Goal: Transaction & Acquisition: Purchase product/service

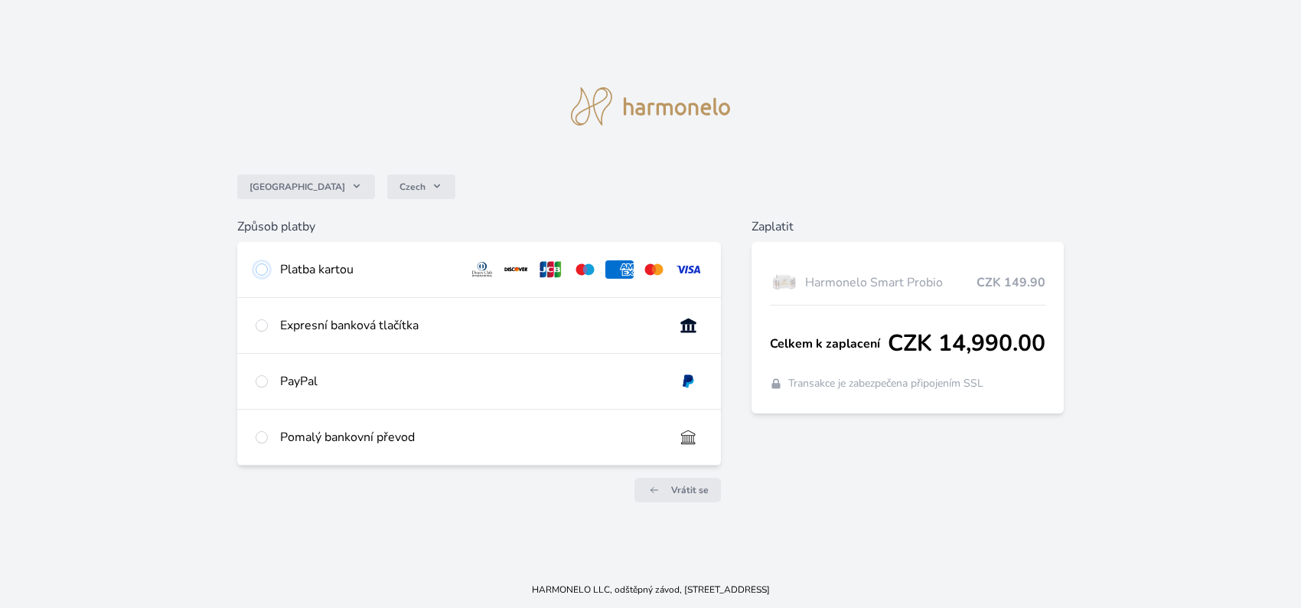
click at [259, 268] on input "radio" at bounding box center [262, 269] width 12 height 12
radio input "true"
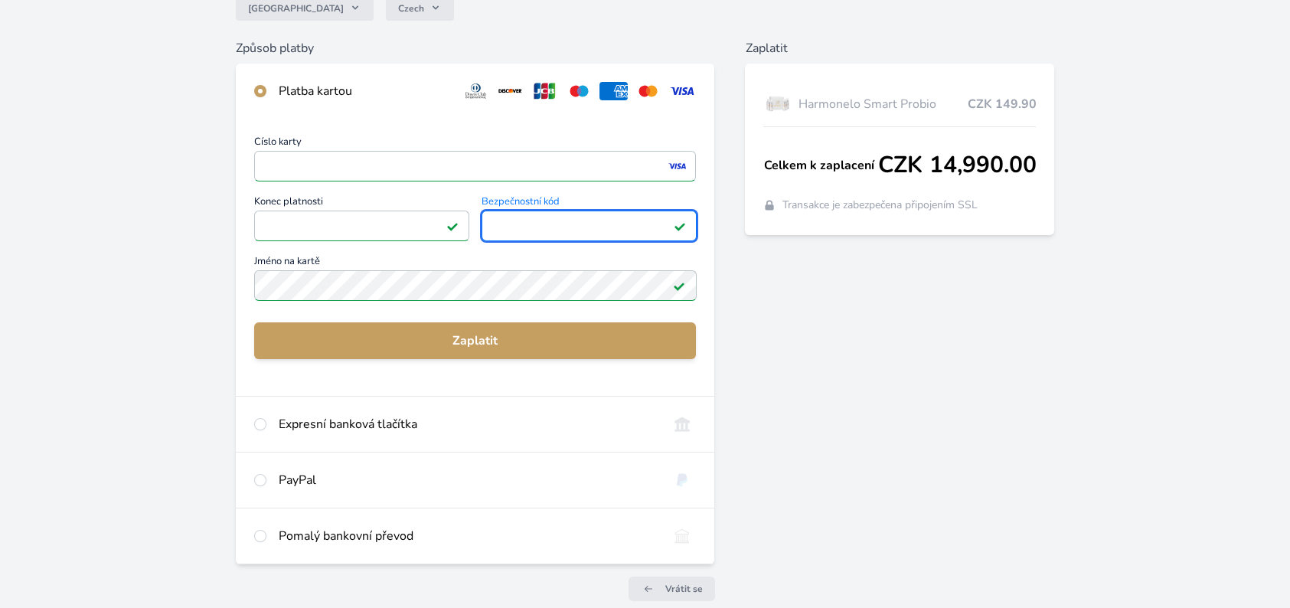
scroll to position [153, 0]
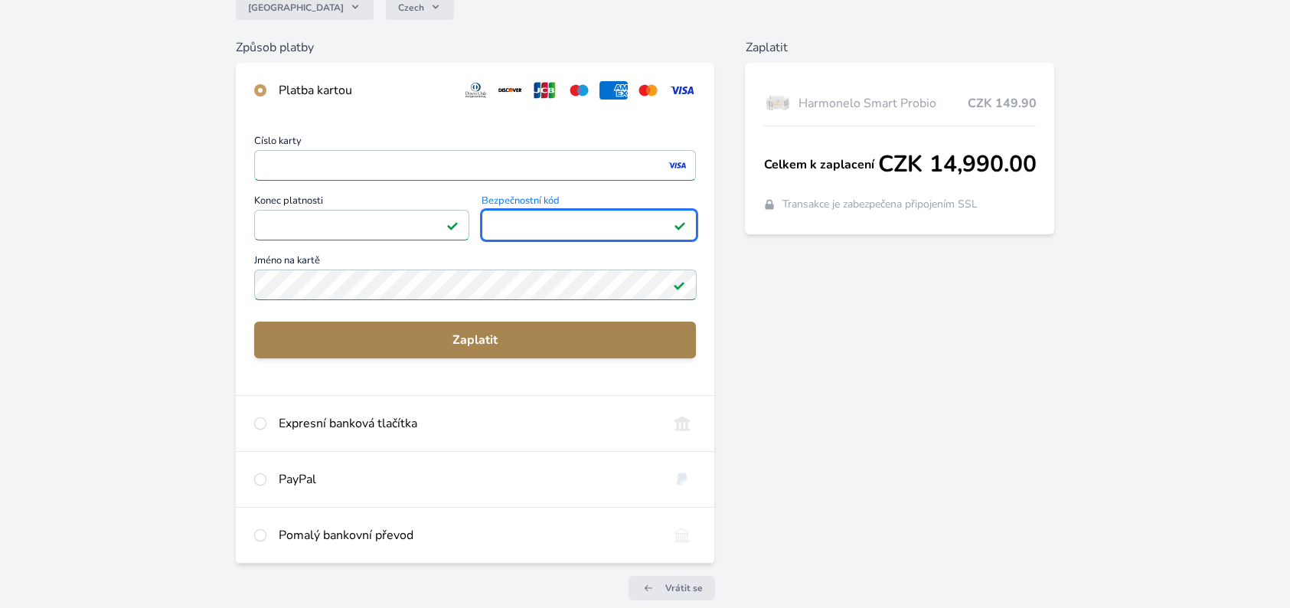
click at [407, 335] on span "Zaplatit" at bounding box center [475, 340] width 418 height 18
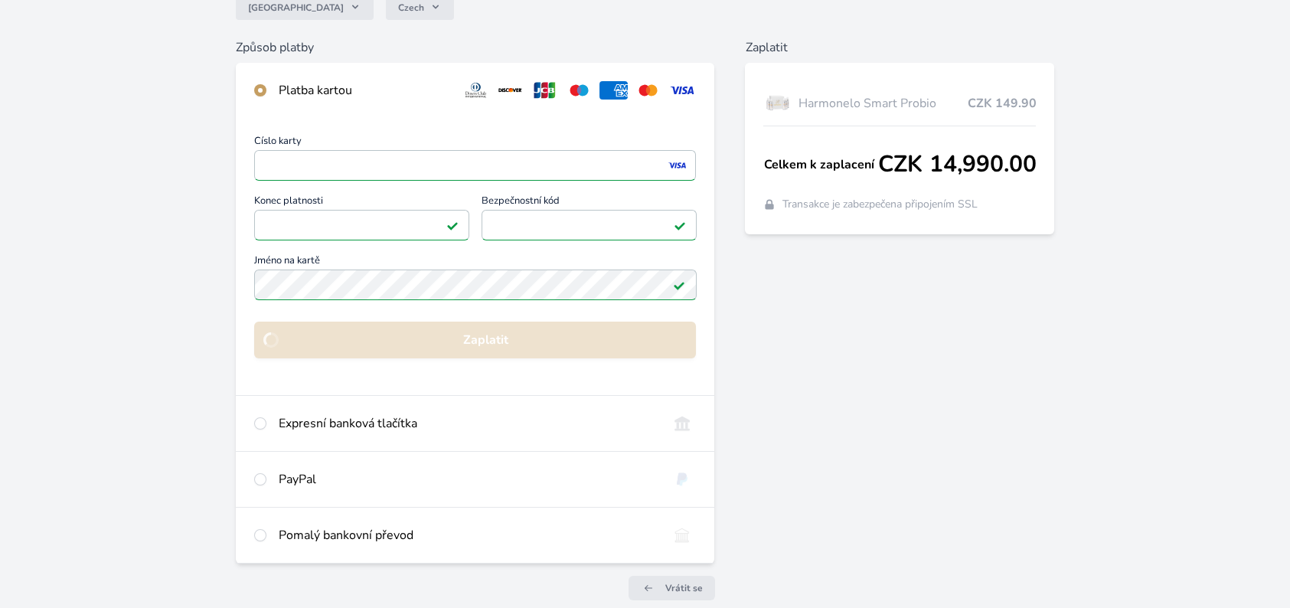
scroll to position [57, 0]
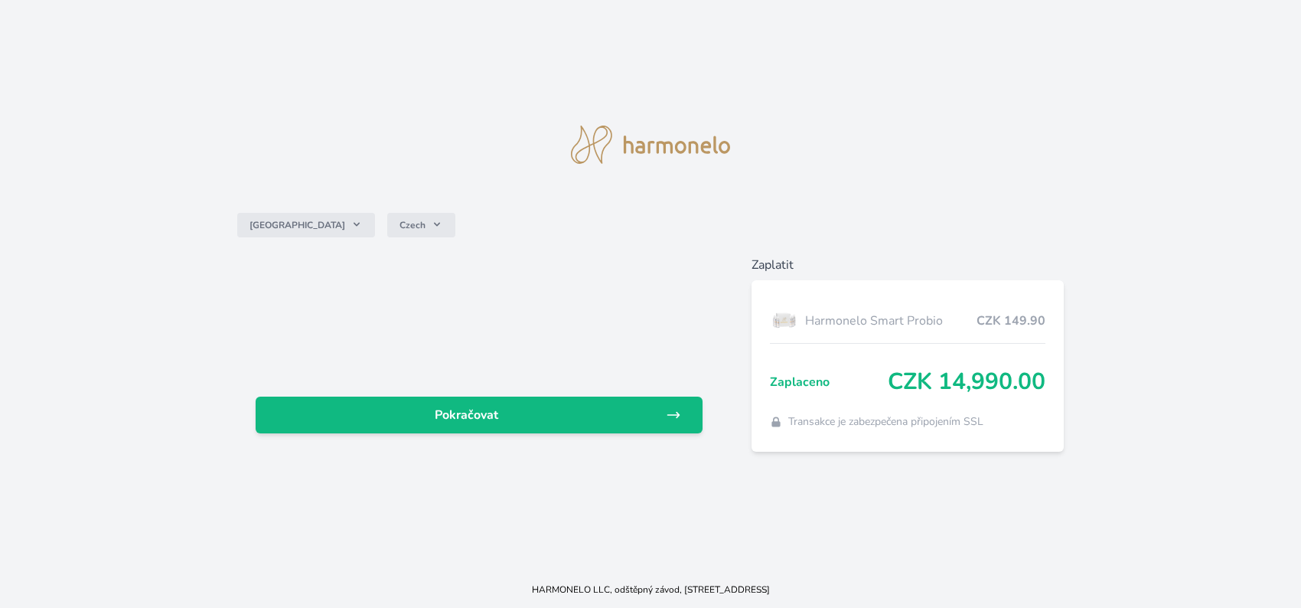
click at [319, 289] on div at bounding box center [479, 323] width 447 height 98
click at [305, 280] on div at bounding box center [479, 323] width 447 height 98
drag, startPoint x: 83, startPoint y: 524, endPoint x: 106, endPoint y: 547, distance: 33.0
click at [77, 534] on div "Česko Czech Pokračovat Zaplatit Harmonelo Smart Probio CZK 149.90 Zaplaceno CZK…" at bounding box center [650, 285] width 1301 height 571
click at [108, 549] on div "Česko Czech Pokračovat Zaplatit Harmonelo Smart Probio CZK 149.90 Zaplaceno CZK…" at bounding box center [650, 285] width 1301 height 571
